Goal: Information Seeking & Learning: Learn about a topic

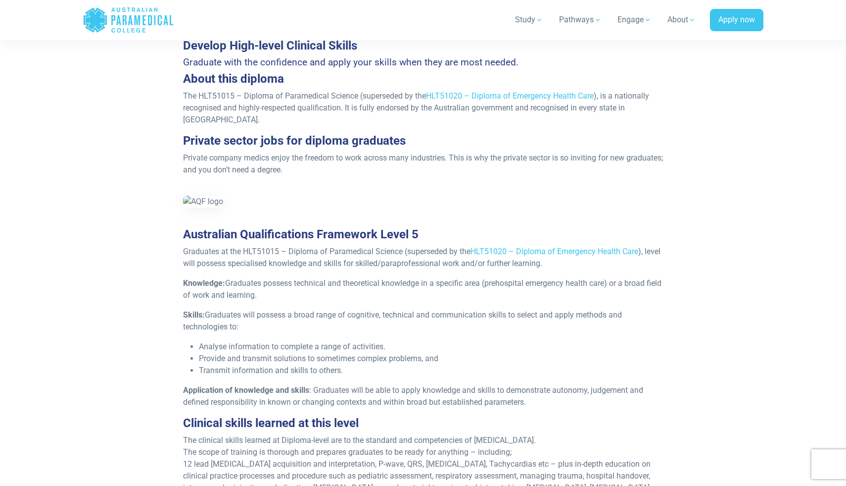
scroll to position [1072, 0]
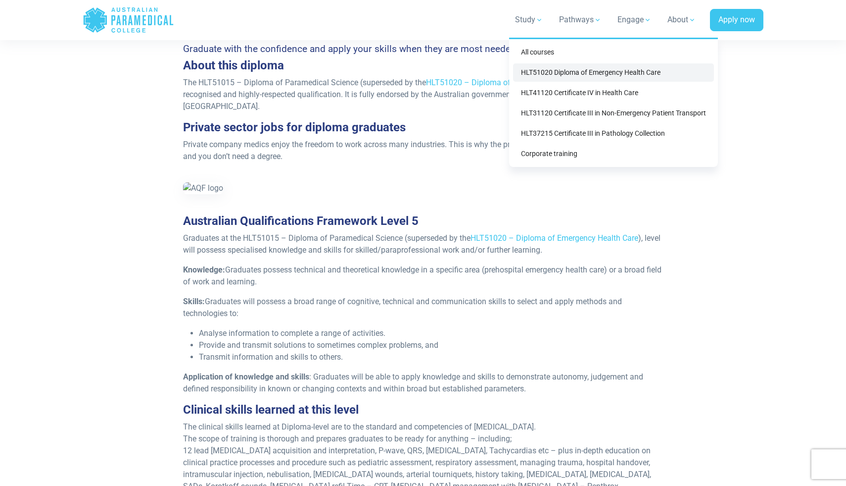
click at [544, 72] on link "HLT51020 Diploma of Emergency Health Care" at bounding box center [613, 72] width 201 height 18
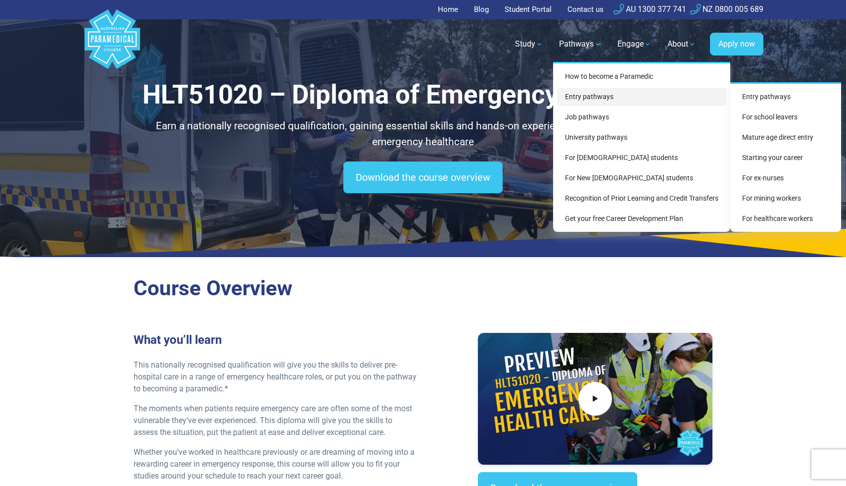
click at [587, 93] on link "Entry pathways" at bounding box center [641, 97] width 169 height 18
click at [593, 97] on link "Entry pathways" at bounding box center [641, 97] width 169 height 18
click at [754, 95] on link "Entry pathways" at bounding box center [785, 97] width 103 height 18
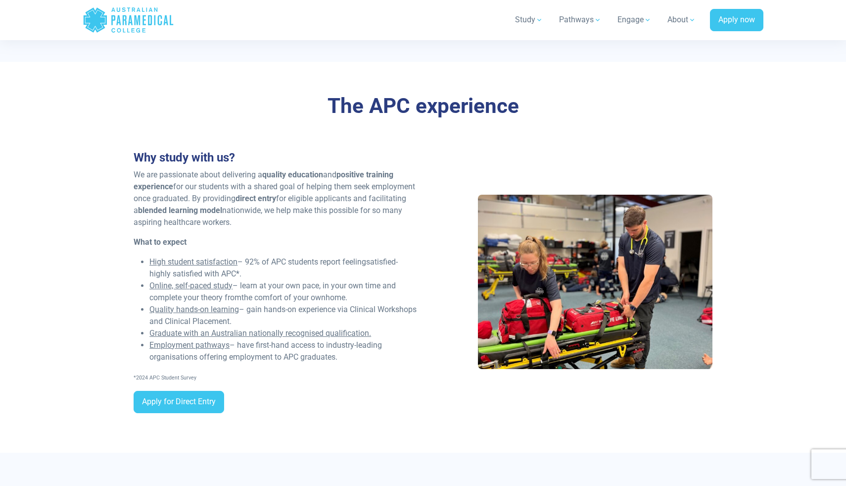
scroll to position [714, 0]
